Goal: Navigation & Orientation: Find specific page/section

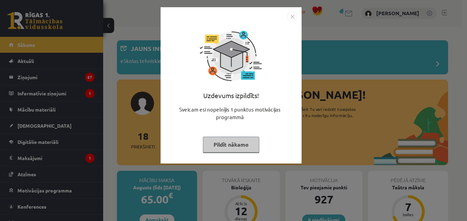
click at [292, 15] on img "Close" at bounding box center [292, 16] width 10 height 10
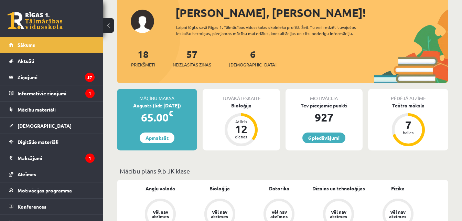
scroll to position [83, 0]
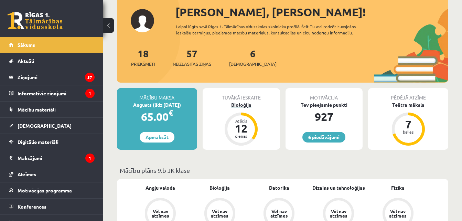
click at [250, 106] on div "Bioloģija" at bounding box center [241, 104] width 77 height 7
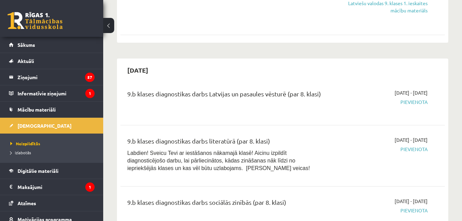
scroll to position [619, 0]
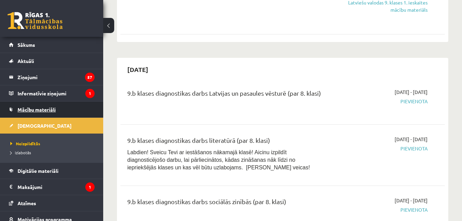
click at [61, 104] on link "Mācību materiāli" at bounding box center [52, 109] width 86 height 16
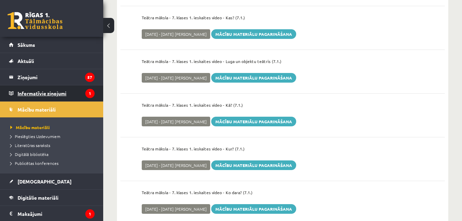
click at [67, 88] on legend "Informatīvie ziņojumi 1" at bounding box center [56, 93] width 77 height 16
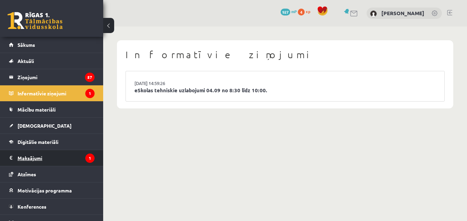
click at [61, 156] on legend "Maksājumi 1" at bounding box center [56, 158] width 77 height 16
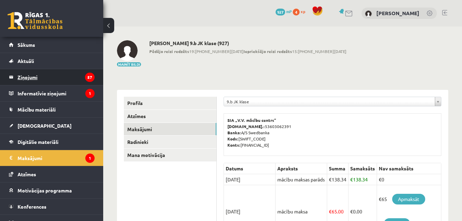
click at [85, 72] on legend "Ziņojumi 57" at bounding box center [56, 77] width 77 height 16
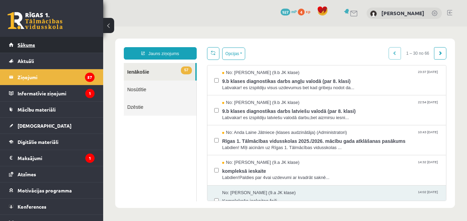
click at [66, 45] on link "Sākums" at bounding box center [52, 45] width 86 height 16
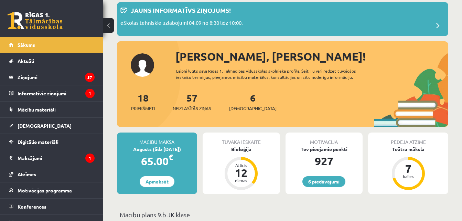
scroll to position [55, 0]
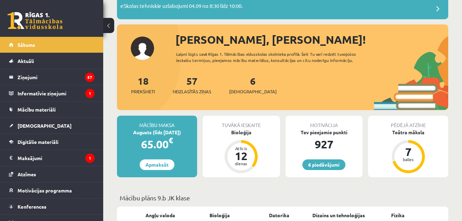
click at [339, 138] on div "927" at bounding box center [324, 144] width 77 height 17
click at [324, 132] on div "Tev pieejamie punkti" at bounding box center [324, 132] width 77 height 7
drag, startPoint x: 333, startPoint y: 152, endPoint x: 345, endPoint y: 141, distance: 16.1
click at [345, 141] on div "Motivācija Tev pieejamie punkti 927 6 piedāvājumi" at bounding box center [324, 147] width 77 height 62
drag, startPoint x: 345, startPoint y: 141, endPoint x: 327, endPoint y: 166, distance: 30.8
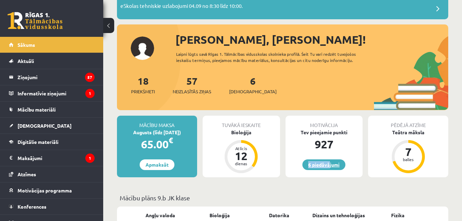
click at [327, 166] on div "Motivācija Tev pieejamie punkti 927 6 piedāvājumi" at bounding box center [324, 147] width 77 height 62
click at [327, 166] on link "6 piedāvājumi" at bounding box center [323, 164] width 43 height 11
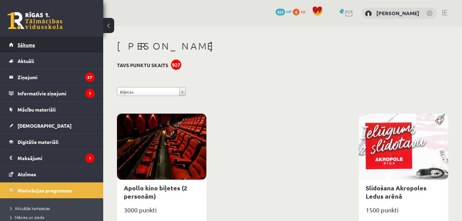
click at [34, 47] on link "Sākums" at bounding box center [52, 45] width 86 height 16
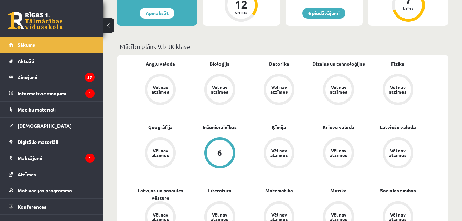
scroll to position [220, 0]
